Goal: Find contact information: Find contact information

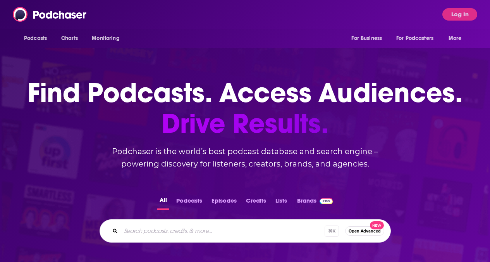
click at [464, 17] on button "Log In" at bounding box center [460, 14] width 35 height 12
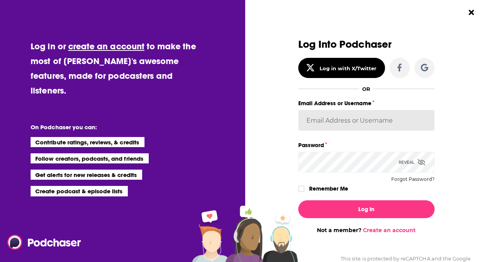
click at [391, 116] on input "Email Address or Username" at bounding box center [367, 120] width 136 height 21
type input "PiperComms"
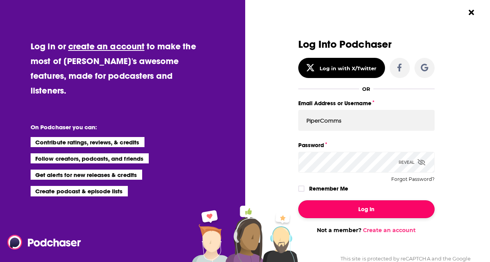
click at [375, 205] on button "Log In" at bounding box center [367, 209] width 136 height 18
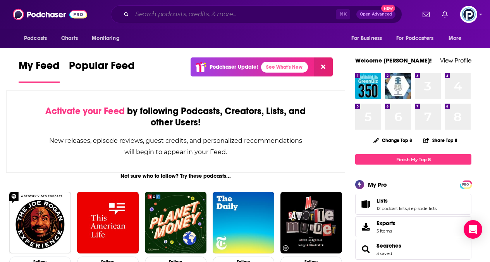
click at [285, 16] on input "Search podcasts, credits, & more..." at bounding box center [234, 14] width 204 height 12
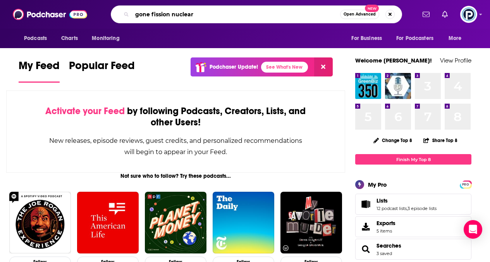
type input "gone fission nuclear"
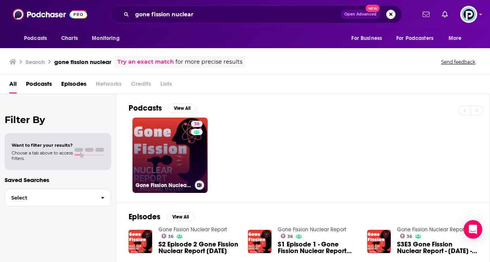
click at [157, 166] on link "36 Gone Fission Nuclear Report" at bounding box center [170, 154] width 75 height 75
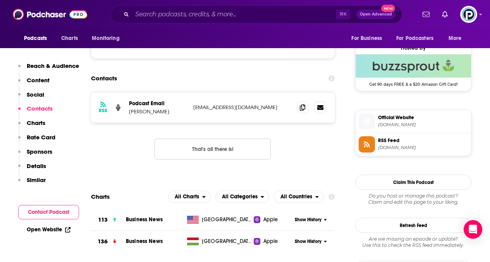
scroll to position [558, 0]
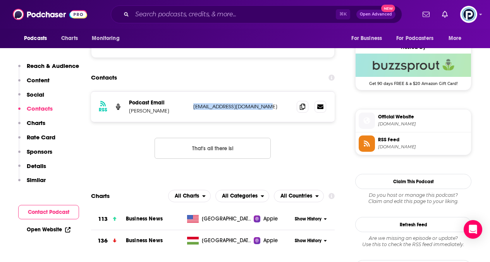
drag, startPoint x: 267, startPoint y: 107, endPoint x: 195, endPoint y: 107, distance: 72.5
click at [195, 107] on p "[EMAIL_ADDRESS][DOMAIN_NAME]" at bounding box center [241, 106] width 97 height 7
copy p "[EMAIL_ADDRESS][DOMAIN_NAME]"
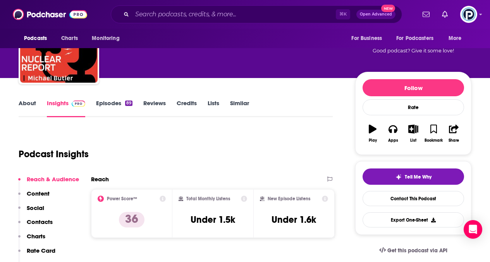
scroll to position [59, 0]
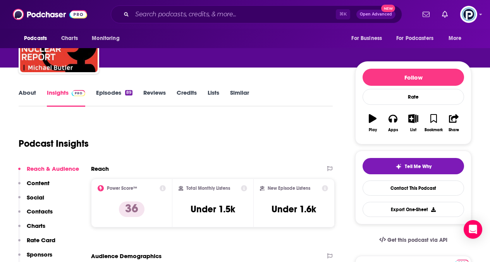
click at [32, 98] on link "About" at bounding box center [27, 98] width 17 height 18
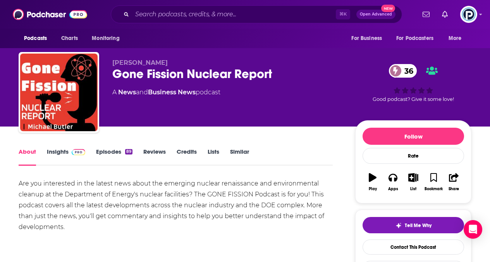
click at [62, 150] on link "Insights" at bounding box center [66, 157] width 38 height 18
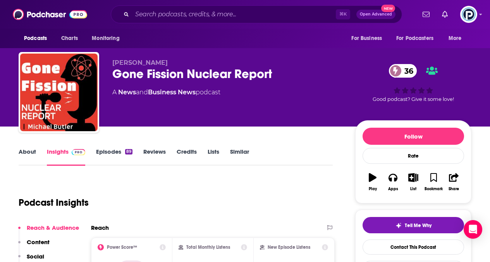
click at [112, 151] on link "Episodes 89" at bounding box center [114, 157] width 36 height 18
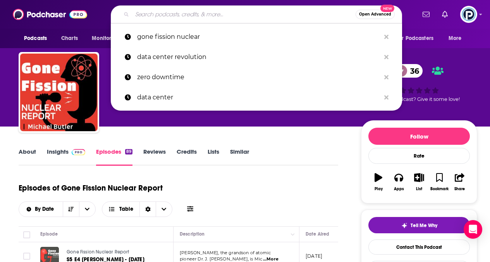
click at [178, 13] on input "Search podcasts, credits, & more..." at bounding box center [244, 14] width 224 height 12
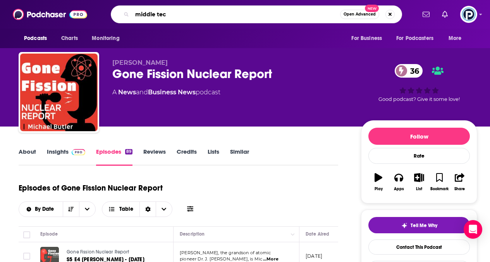
type input "middle tech"
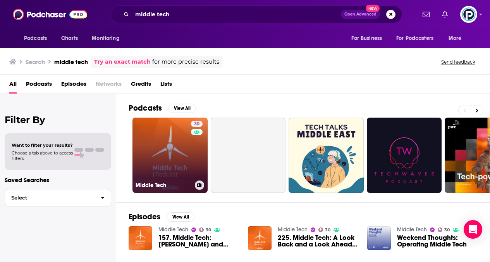
click at [176, 150] on link "30 Middle Tech" at bounding box center [170, 154] width 75 height 75
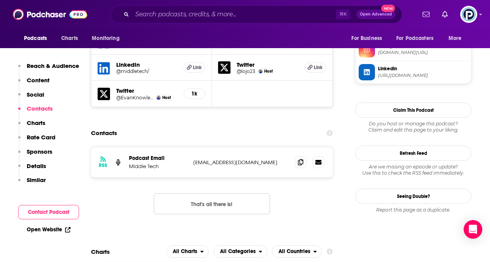
scroll to position [747, 0]
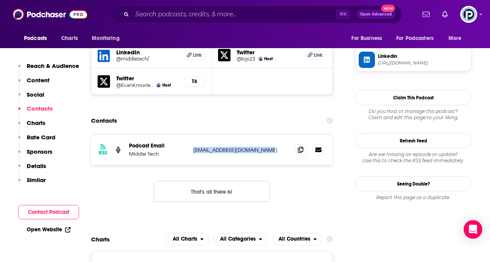
drag, startPoint x: 272, startPoint y: 119, endPoint x: 188, endPoint y: 122, distance: 84.2
click at [188, 135] on div "RSS Podcast Email Middle Tech [EMAIL_ADDRESS][DOMAIN_NAME] [EMAIL_ADDRESS][DOMA…" at bounding box center [212, 150] width 242 height 30
copy div "[EMAIL_ADDRESS][DOMAIN_NAME]"
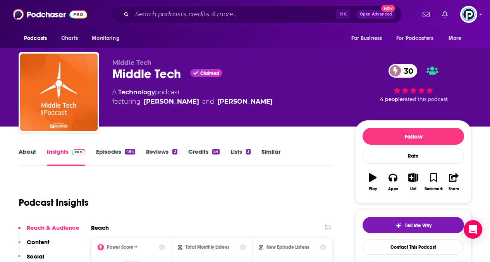
scroll to position [83, 0]
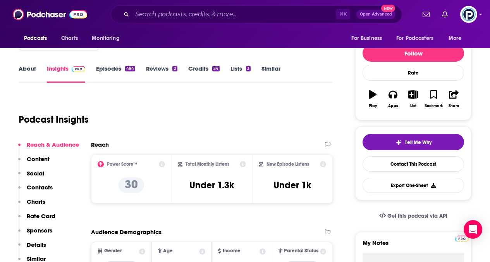
click at [30, 66] on link "About" at bounding box center [27, 74] width 17 height 18
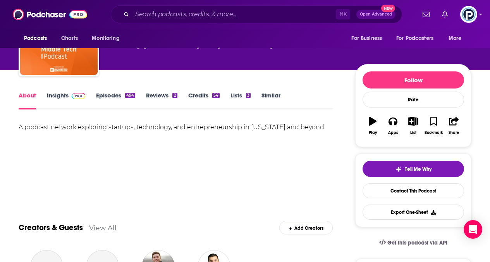
scroll to position [65, 0]
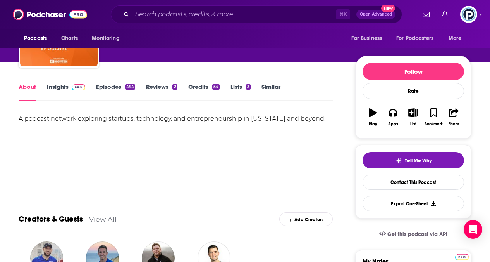
click at [134, 119] on div "A podcast network exploring startups, technology, and entrepreneurship in [US_S…" at bounding box center [176, 118] width 314 height 11
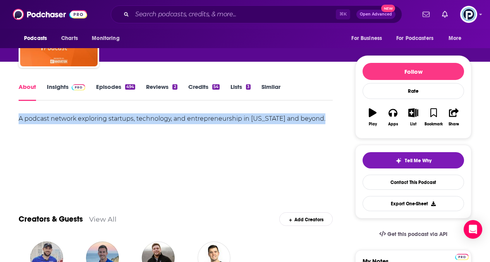
click at [134, 119] on div "A podcast network exploring startups, technology, and entrepreneurship in [US_S…" at bounding box center [176, 118] width 314 height 11
copy div "A podcast network exploring startups, technology, and entrepreneurship in [US_S…"
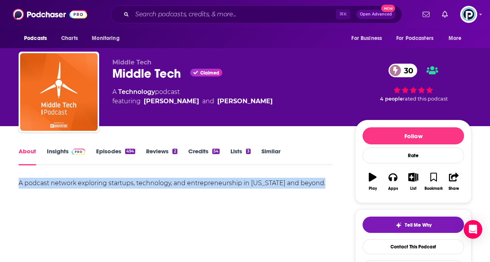
scroll to position [0, 0]
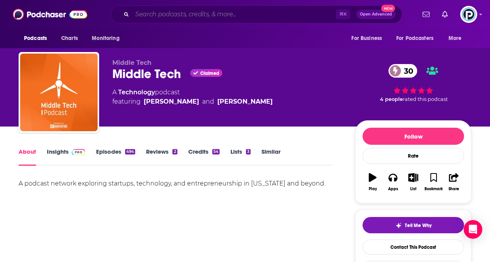
click at [157, 14] on input "Search podcasts, credits, & more..." at bounding box center [234, 14] width 204 height 12
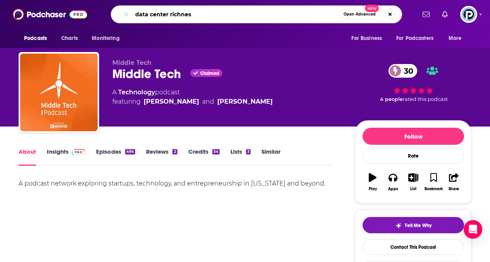
type input "data center richness"
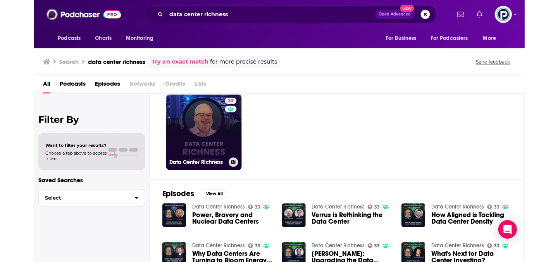
scroll to position [25, 0]
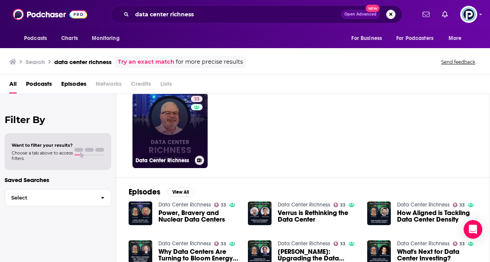
click at [153, 121] on link "33 Data Center Richness" at bounding box center [170, 130] width 75 height 75
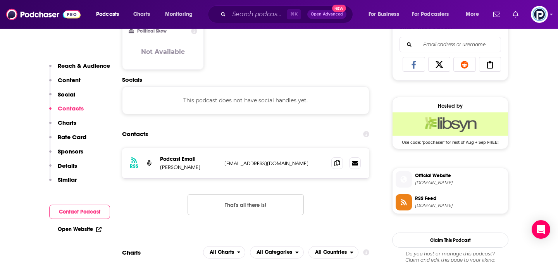
scroll to position [534, 0]
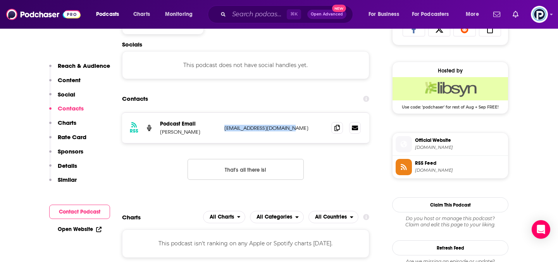
drag, startPoint x: 288, startPoint y: 129, endPoint x: 225, endPoint y: 129, distance: 62.8
click at [225, 129] on p "[EMAIL_ADDRESS][DOMAIN_NAME]" at bounding box center [274, 128] width 101 height 7
copy p "[EMAIL_ADDRESS][DOMAIN_NAME]"
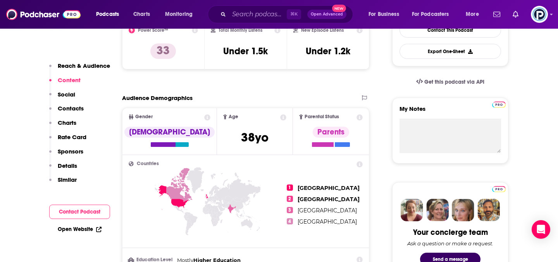
scroll to position [0, 0]
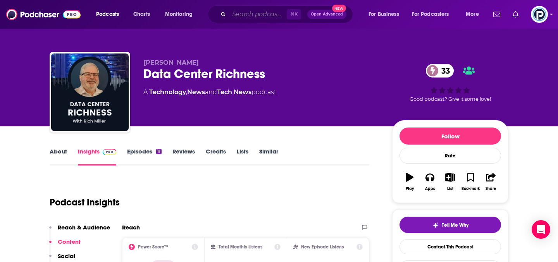
click at [253, 17] on input "Search podcasts, credits, & more..." at bounding box center [258, 14] width 58 height 12
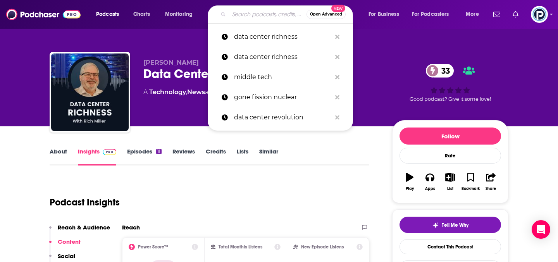
paste input "Rice University’s The Energy Forum"
type input "Rice University’s The Energy Forum"
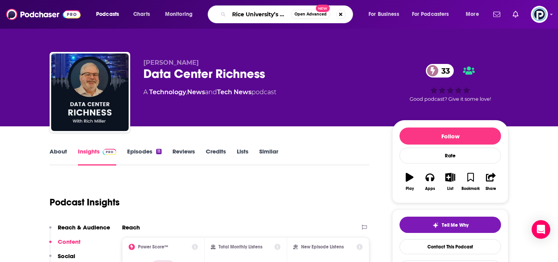
scroll to position [0, 47]
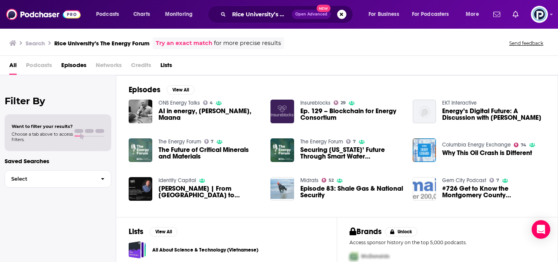
click at [138, 145] on img "The Future of Critical Minerals and Materials" at bounding box center [141, 150] width 24 height 24
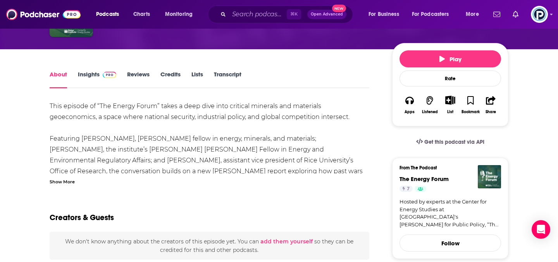
scroll to position [133, 0]
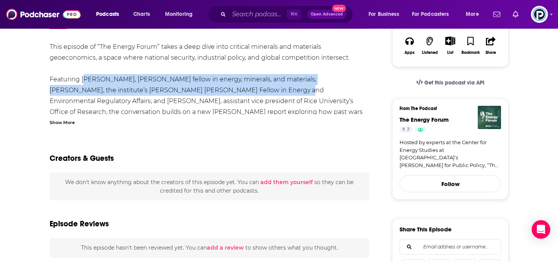
drag, startPoint x: 88, startPoint y: 79, endPoint x: 192, endPoint y: 90, distance: 104.9
click at [195, 90] on span "Featuring [PERSON_NAME], [PERSON_NAME] fellow in energy, minerals, and material…" at bounding box center [202, 96] width 304 height 40
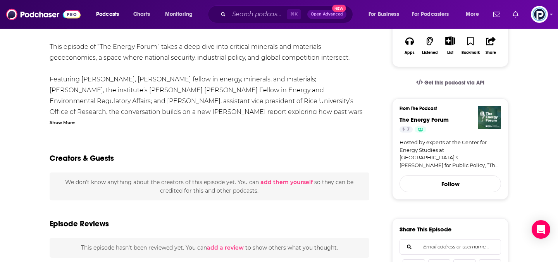
click at [59, 122] on div "Show More" at bounding box center [62, 121] width 25 height 7
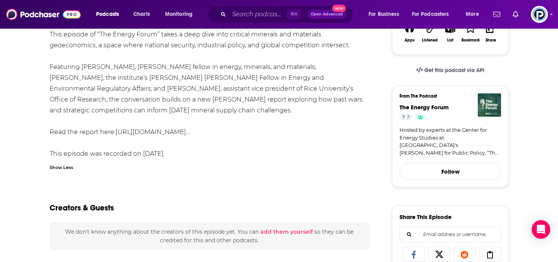
scroll to position [0, 0]
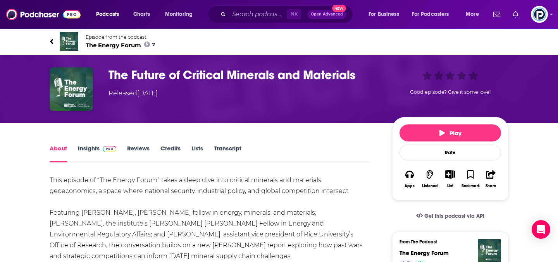
click at [93, 151] on link "Insights" at bounding box center [97, 154] width 38 height 18
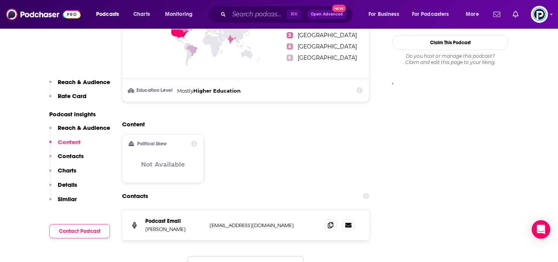
scroll to position [659, 0]
drag, startPoint x: 254, startPoint y: 224, endPoint x: 207, endPoint y: 228, distance: 47.5
click at [207, 228] on div "Podcast Email [PERSON_NAME] [EMAIL_ADDRESS][PERSON_NAME][DOMAIN_NAME] [EMAIL_AD…" at bounding box center [245, 224] width 247 height 30
drag, startPoint x: 195, startPoint y: 228, endPoint x: 145, endPoint y: 227, distance: 49.2
click at [145, 227] on p "[PERSON_NAME]" at bounding box center [174, 228] width 58 height 7
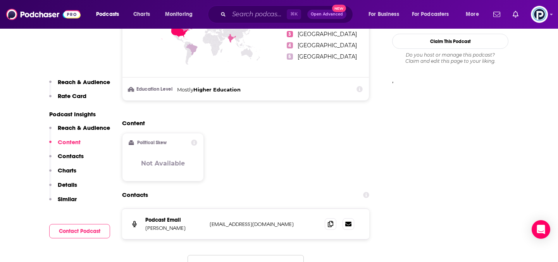
copy p "[PERSON_NAME]"
drag, startPoint x: 259, startPoint y: 227, endPoint x: 205, endPoint y: 224, distance: 54.7
click at [205, 224] on div "Podcast Email [PERSON_NAME] [EMAIL_ADDRESS][PERSON_NAME][DOMAIN_NAME] [EMAIL_AD…" at bounding box center [245, 224] width 247 height 30
click at [274, 190] on div "Contacts" at bounding box center [245, 195] width 247 height 15
drag, startPoint x: 263, startPoint y: 223, endPoint x: 209, endPoint y: 224, distance: 54.3
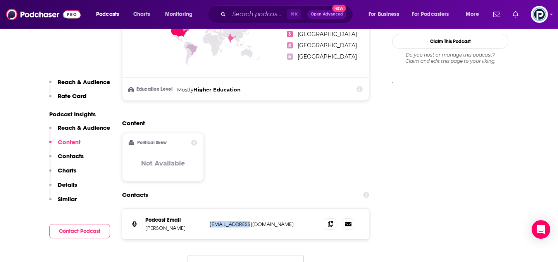
click at [209, 224] on div "Podcast Email [PERSON_NAME] [EMAIL_ADDRESS][PERSON_NAME][DOMAIN_NAME] [EMAIL_AD…" at bounding box center [245, 224] width 247 height 30
copy p "[EMAIL_ADDRESS][DOMAIN_NAME]"
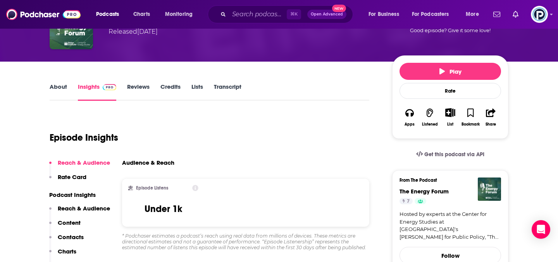
scroll to position [0, 0]
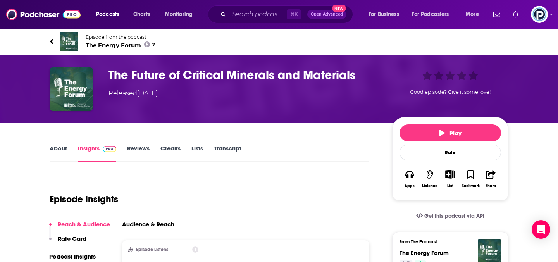
click at [129, 151] on link "Reviews" at bounding box center [138, 154] width 22 height 18
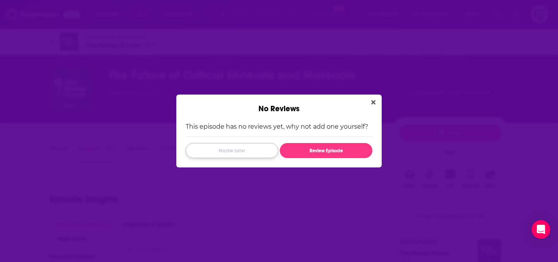
click at [228, 151] on button "Maybe Later" at bounding box center [232, 150] width 93 height 15
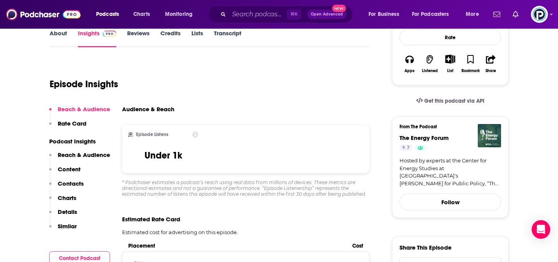
scroll to position [116, 0]
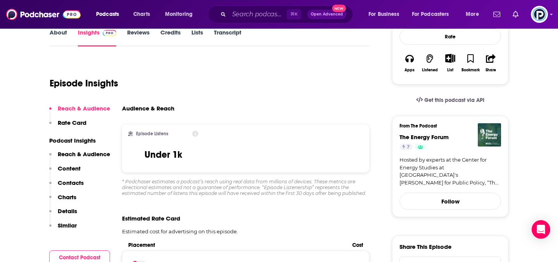
click at [80, 152] on p "Reach & Audience" at bounding box center [84, 153] width 52 height 7
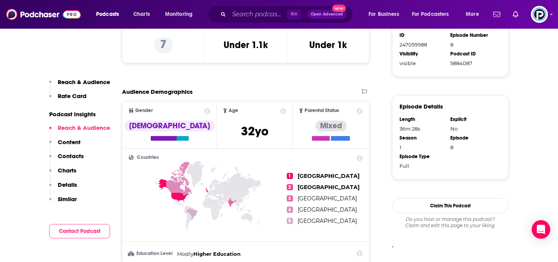
scroll to position [66, 0]
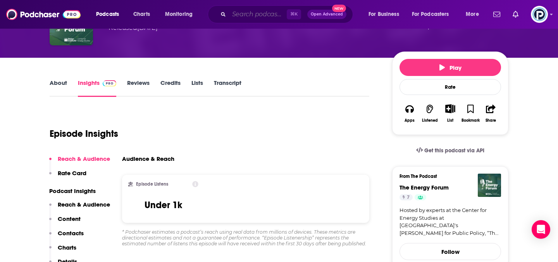
click at [262, 14] on input "Search podcasts, credits, & more..." at bounding box center [258, 14] width 58 height 12
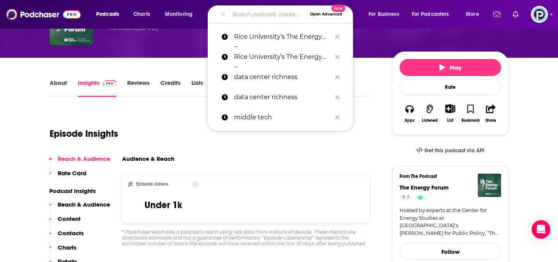
paste input "Data Center Dynamics Podcast"
type input "Data Center Dynamics Podcast"
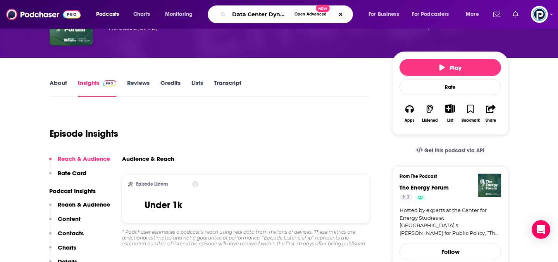
scroll to position [0, 33]
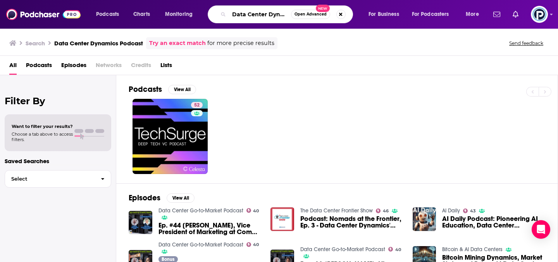
click at [257, 9] on input "Data Center Dynamics Podcast" at bounding box center [260, 14] width 62 height 12
drag, startPoint x: 271, startPoint y: 14, endPoint x: 292, endPoint y: 14, distance: 20.6
click at [292, 14] on div "Data Center Dynamics Podcast Open Advanced New" at bounding box center [280, 14] width 145 height 18
click at [278, 14] on input "Data Center Dynamics Podcast" at bounding box center [260, 14] width 62 height 12
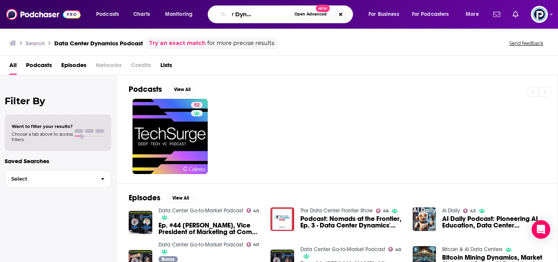
click at [278, 14] on input "Data Center Dynamics Podcast" at bounding box center [260, 14] width 62 height 12
type input "Data Center Dynamics zero downtime"
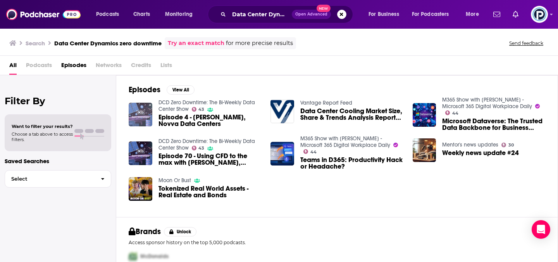
click at [132, 114] on img "Episode 4 - Wes Swenson, Novva Data Centers" at bounding box center [141, 115] width 24 height 24
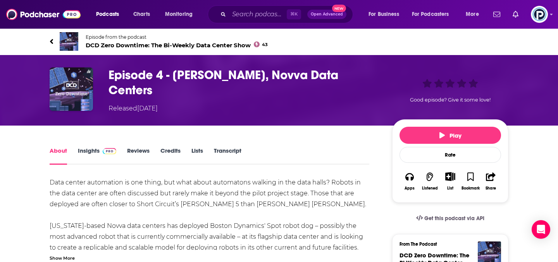
click at [85, 149] on link "Insights" at bounding box center [97, 156] width 38 height 18
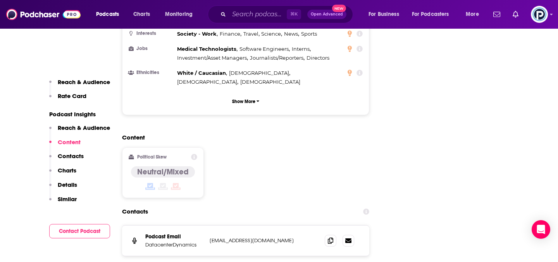
scroll to position [784, 0]
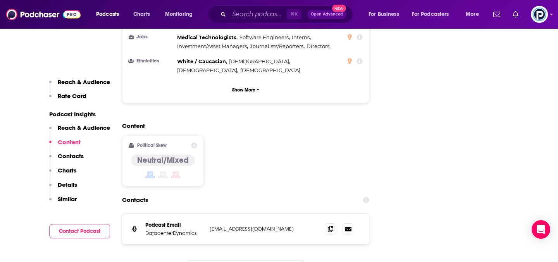
drag, startPoint x: 314, startPoint y: 187, endPoint x: 210, endPoint y: 187, distance: 104.3
click at [210, 226] on div "[EMAIL_ADDRESS][DOMAIN_NAME]" at bounding box center [264, 229] width 109 height 7
copy p "[EMAIL_ADDRESS][DOMAIN_NAME]"
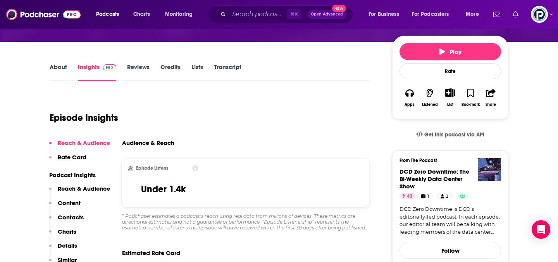
scroll to position [104, 0]
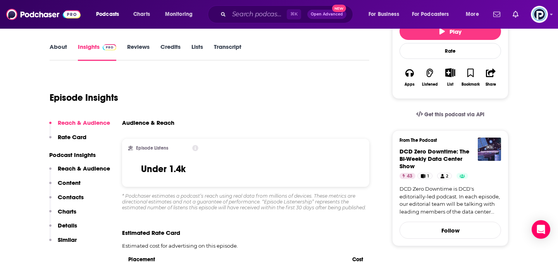
click at [57, 43] on link "About" at bounding box center [58, 52] width 17 height 18
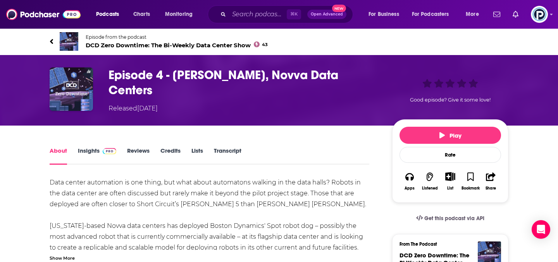
click at [134, 44] on span "DCD Zero Downtime: The Bi-Weekly Data Center Show 43" at bounding box center [177, 44] width 182 height 7
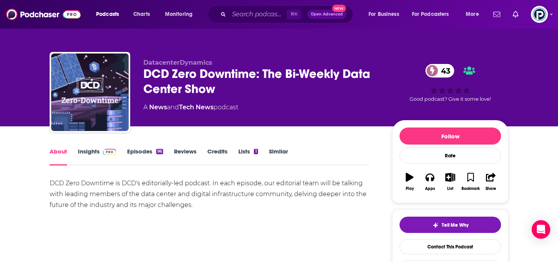
click at [179, 61] on span "DatacenterDynamics" at bounding box center [177, 62] width 69 height 7
click at [179, 69] on div "DCD Zero Downtime: The Bi-Weekly Data Center Show 43" at bounding box center [261, 81] width 236 height 30
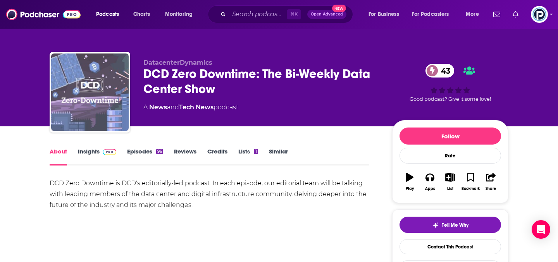
click at [103, 108] on img "DCD Zero Downtime: The Bi-Weekly Data Center Show" at bounding box center [90, 93] width 78 height 78
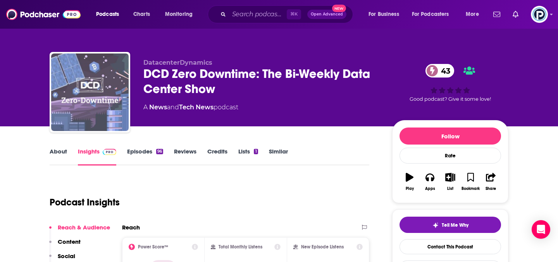
click at [103, 108] on img "DCD Zero Downtime: The Bi-Weekly Data Center Show" at bounding box center [90, 93] width 78 height 78
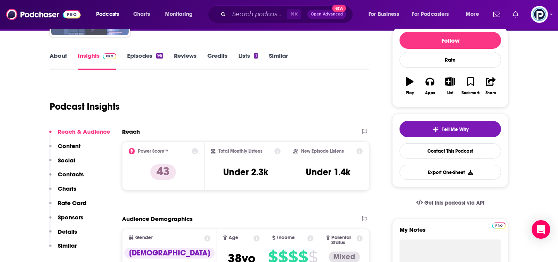
scroll to position [102, 0]
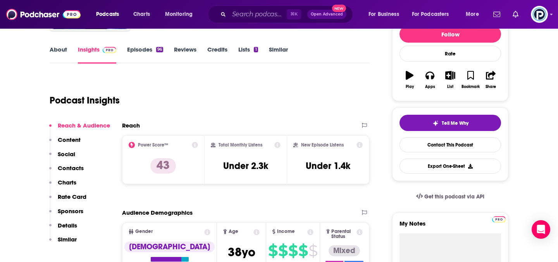
click at [76, 143] on button "Content" at bounding box center [64, 143] width 31 height 14
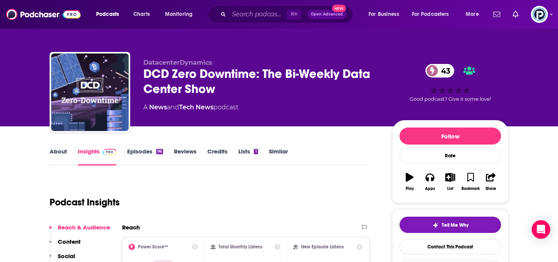
scroll to position [10, 0]
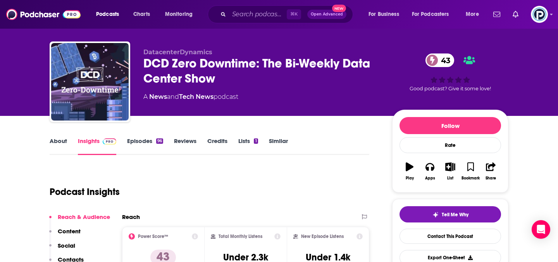
click at [64, 144] on link "About" at bounding box center [58, 146] width 17 height 18
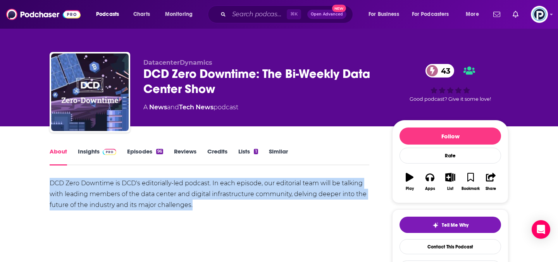
drag, startPoint x: 205, startPoint y: 212, endPoint x: 46, endPoint y: 182, distance: 162.2
copy div "DCD Zero Downtime is DCD's editorially-led podcast. In each episode, our editor…"
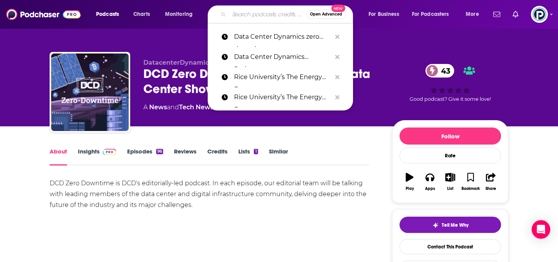
click at [268, 10] on input "Search podcasts, credits, & more..." at bounding box center [268, 14] width 78 height 12
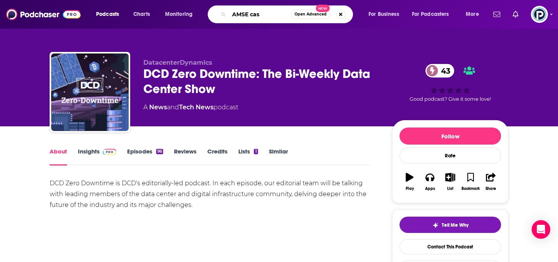
type input "AMSE cast"
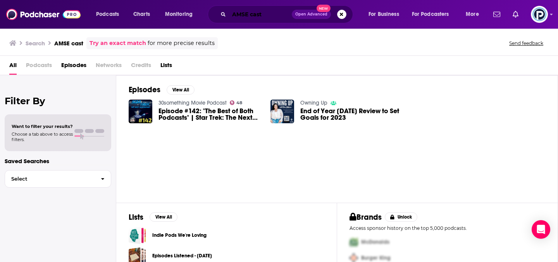
click at [251, 15] on input "AMSE cast" at bounding box center [260, 14] width 63 height 12
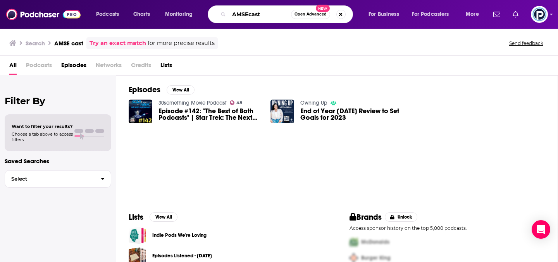
type input "AMSEcast"
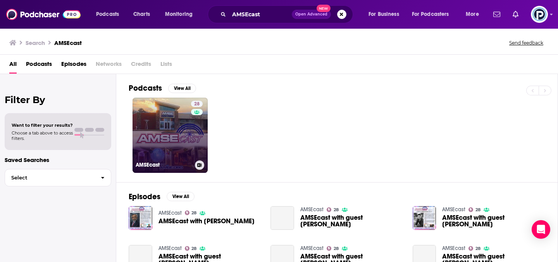
click at [165, 134] on link "28 AMSEcast" at bounding box center [170, 135] width 75 height 75
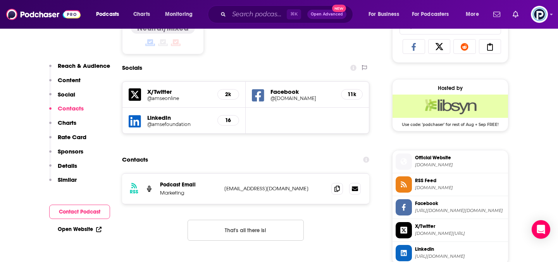
scroll to position [532, 0]
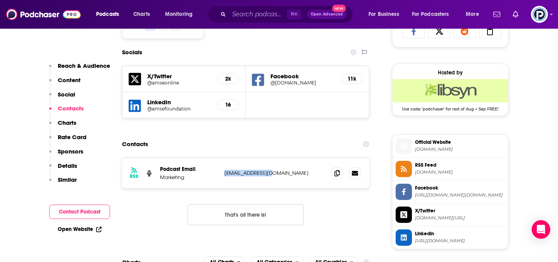
drag, startPoint x: 289, startPoint y: 173, endPoint x: 227, endPoint y: 174, distance: 62.0
click at [227, 174] on p "[EMAIL_ADDRESS][DOMAIN_NAME]" at bounding box center [274, 173] width 101 height 7
copy p "[EMAIL_ADDRESS][DOMAIN_NAME]"
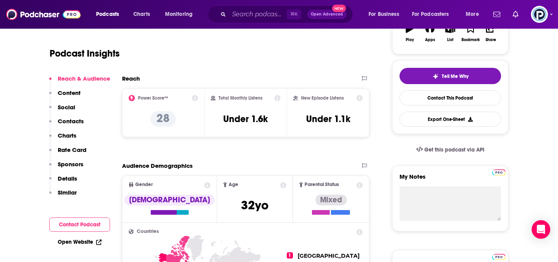
scroll to position [55, 0]
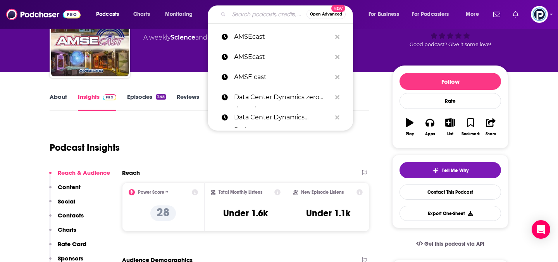
click at [241, 13] on input "Search podcasts, credits, & more..." at bounding box center [268, 14] width 78 height 12
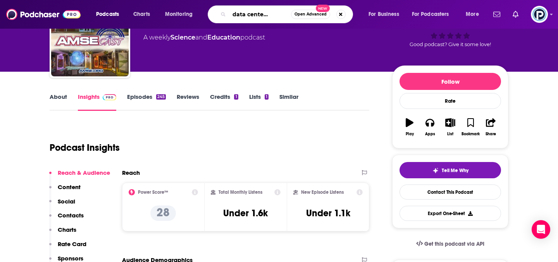
type input "inside data center podcast"
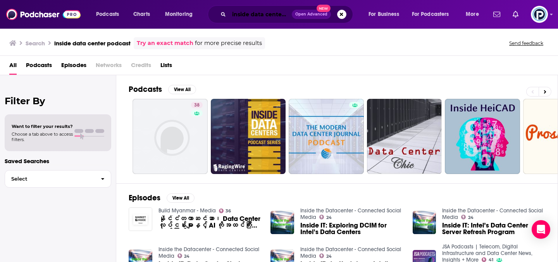
click at [268, 19] on input "inside data center podcast" at bounding box center [260, 14] width 63 height 12
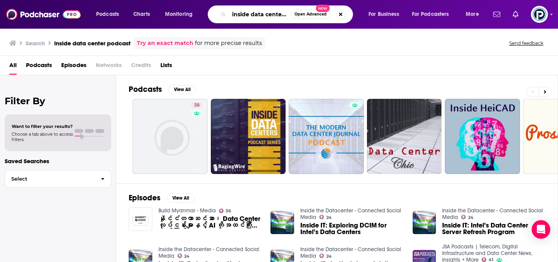
click at [268, 19] on input "inside data center podcast" at bounding box center [260, 14] width 62 height 12
paste input "Inside Data Centre P"
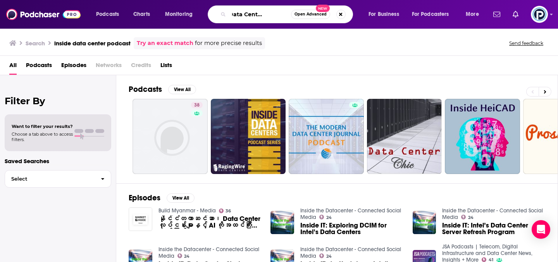
type input "Inside Data Centre Podcast"
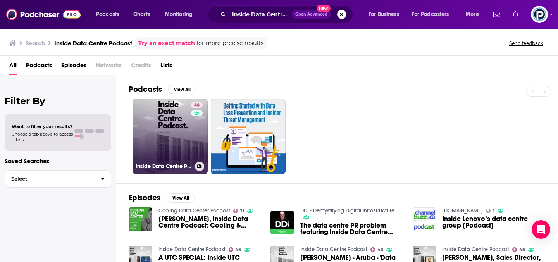
click at [155, 165] on h3 "Inside Data Centre Podcast" at bounding box center [164, 166] width 56 height 7
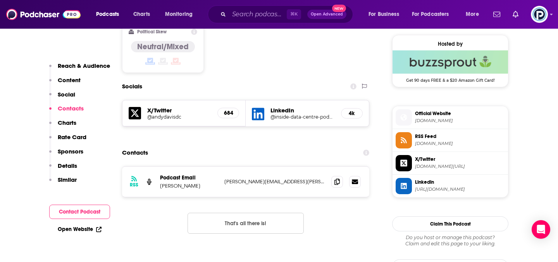
scroll to position [624, 0]
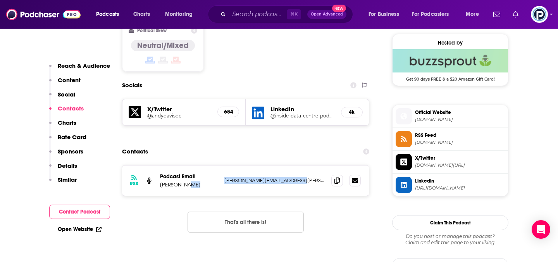
drag, startPoint x: 302, startPoint y: 141, endPoint x: 217, endPoint y: 143, distance: 85.3
click at [0, 0] on div "Podcast Email [PERSON_NAME] [PERSON_NAME][EMAIL_ADDRESS][PERSON_NAME][DOMAIN_NA…" at bounding box center [0, 0] width 0 height 0
copy div "[PERSON_NAME][EMAIL_ADDRESS][PERSON_NAME][DOMAIN_NAME]"
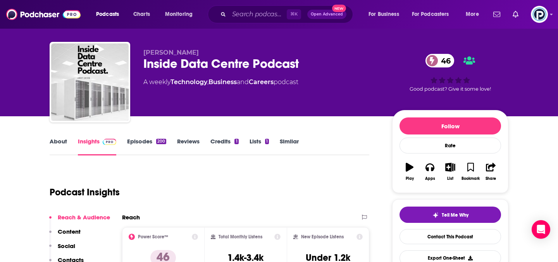
scroll to position [12, 0]
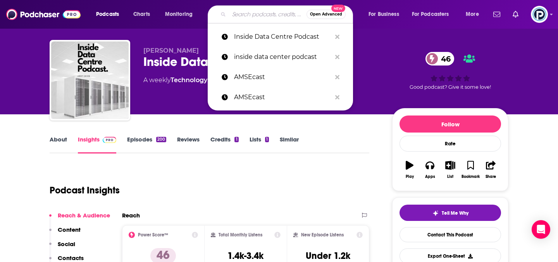
click at [238, 10] on input "Search podcasts, credits, & more..." at bounding box center [268, 14] width 78 height 12
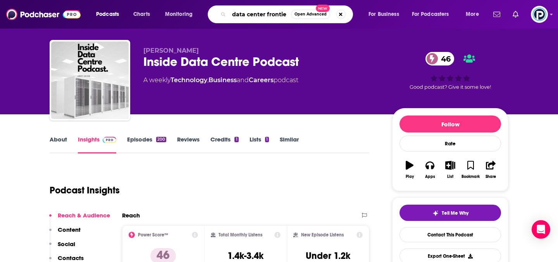
type input "data center frontier"
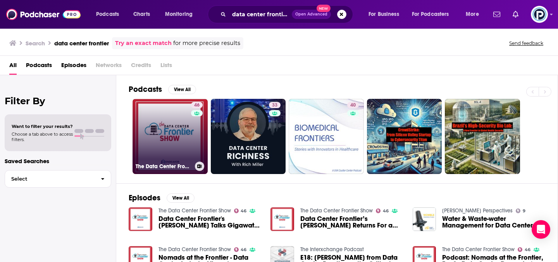
click at [162, 152] on link "46 The Data Center Frontier Show" at bounding box center [170, 136] width 75 height 75
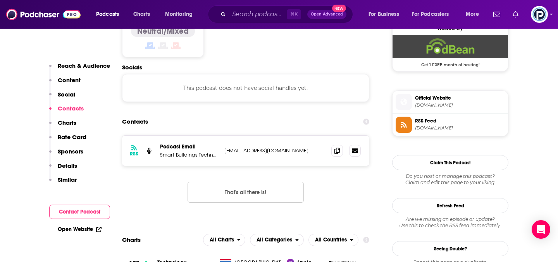
scroll to position [654, 0]
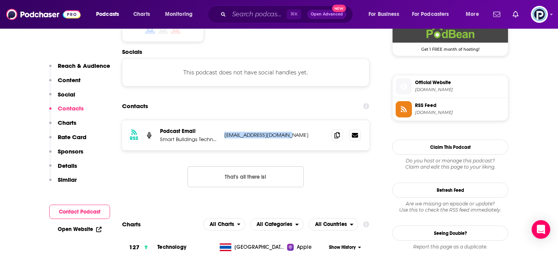
drag, startPoint x: 299, startPoint y: 106, endPoint x: 224, endPoint y: 105, distance: 74.8
click at [223, 120] on div "RSS Podcast Email Smart Buildings Technology [EMAIL_ADDRESS][DOMAIN_NAME] [EMAI…" at bounding box center [245, 135] width 247 height 30
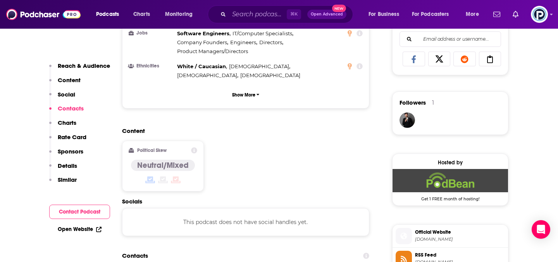
scroll to position [58, 0]
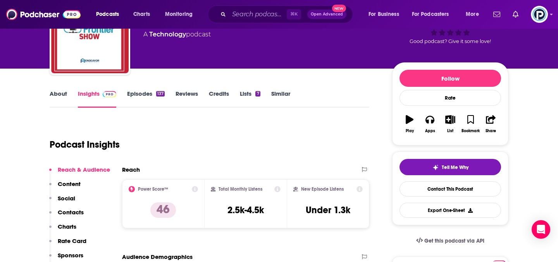
click at [73, 183] on p "Content" at bounding box center [69, 183] width 23 height 7
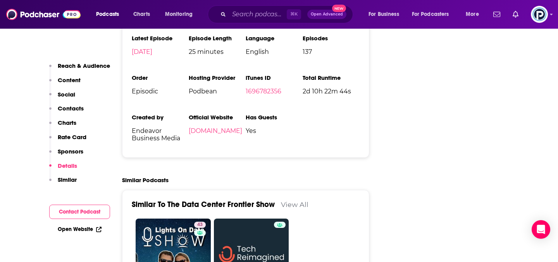
scroll to position [1144, 0]
click at [242, 127] on link "[DOMAIN_NAME]" at bounding box center [216, 130] width 54 height 7
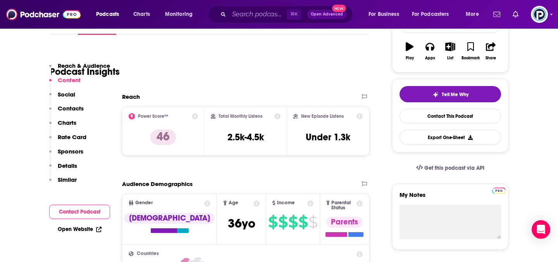
scroll to position [0, 0]
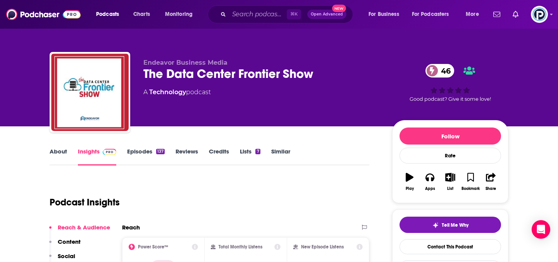
click at [143, 150] on link "Episodes 137" at bounding box center [146, 157] width 38 height 18
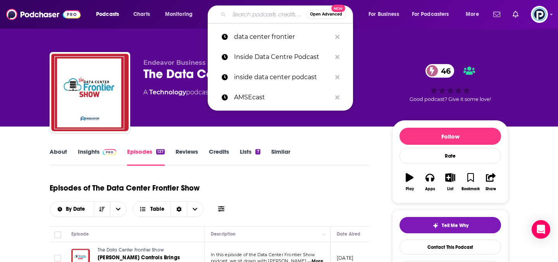
click at [257, 11] on input "Search podcasts, credits, & more..." at bounding box center [268, 14] width 78 height 12
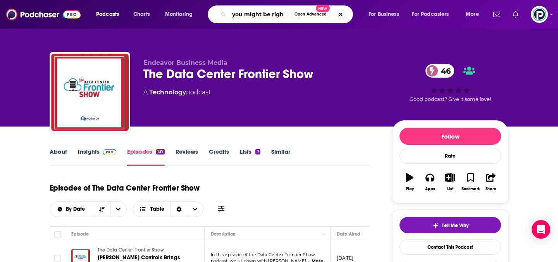
type input "you might be right"
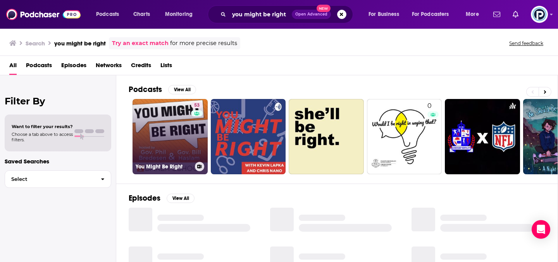
click at [175, 147] on link "53 You Might Be Right" at bounding box center [170, 136] width 75 height 75
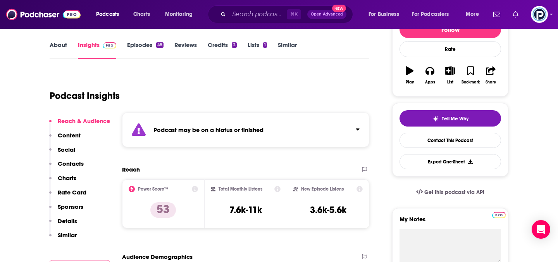
scroll to position [108, 0]
